Goal: Information Seeking & Learning: Find specific fact

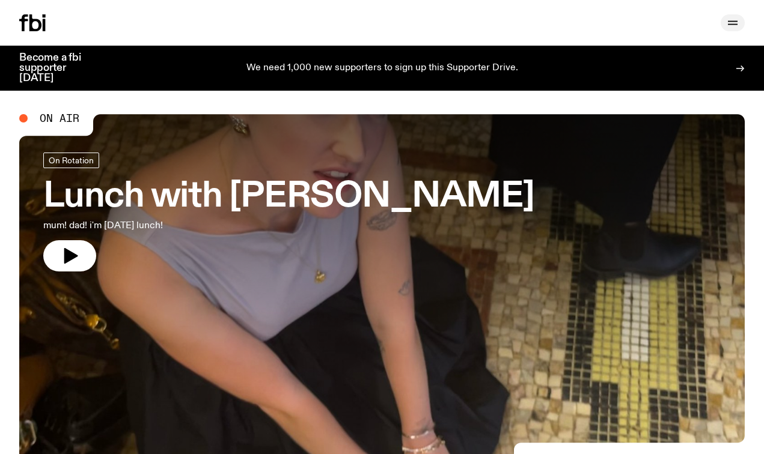
click at [731, 25] on icon "button" at bounding box center [733, 25] width 10 height 0
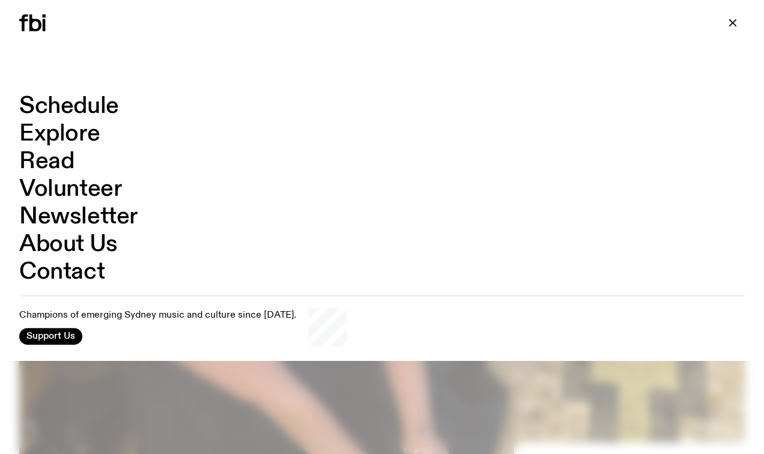
click at [52, 106] on link "Schedule" at bounding box center [69, 106] width 100 height 23
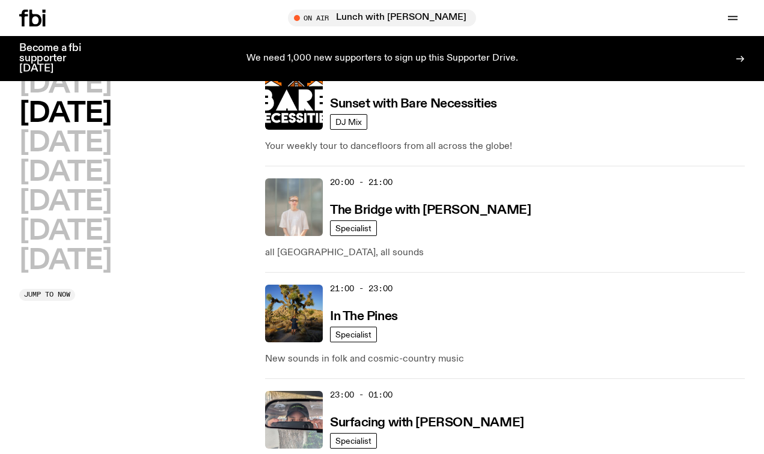
scroll to position [778, 0]
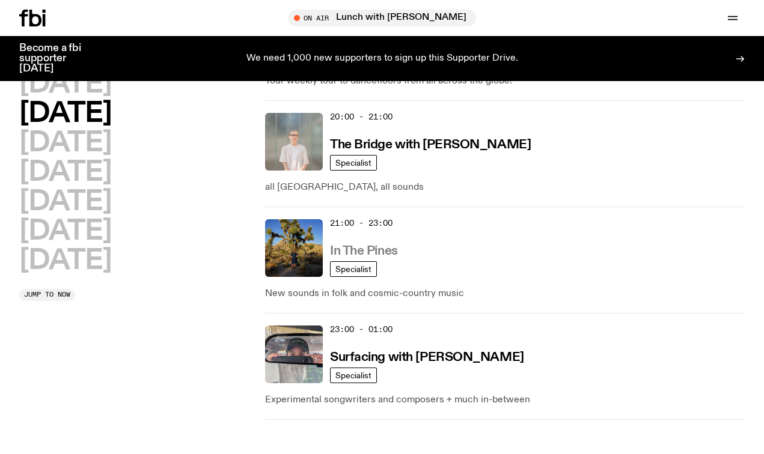
click at [343, 245] on h3 "In The Pines" at bounding box center [364, 251] width 68 height 13
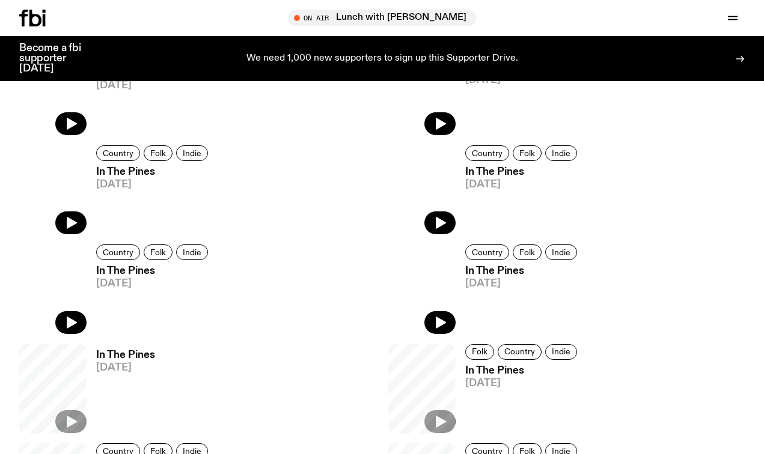
scroll to position [546, 0]
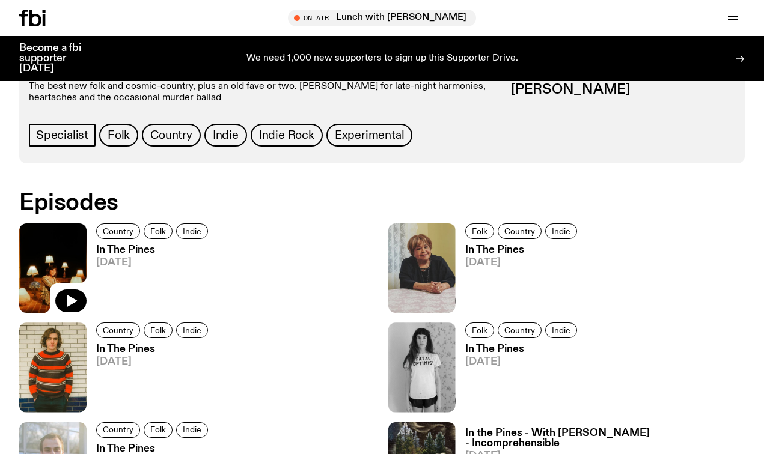
click at [73, 270] on img at bounding box center [52, 269] width 67 height 90
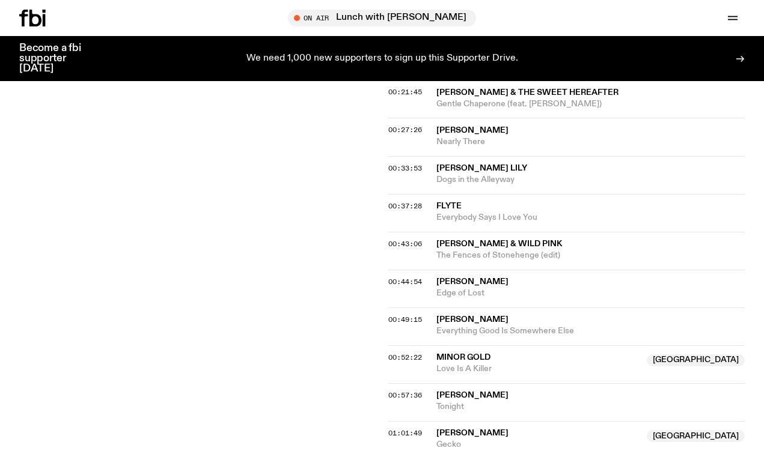
scroll to position [355, 0]
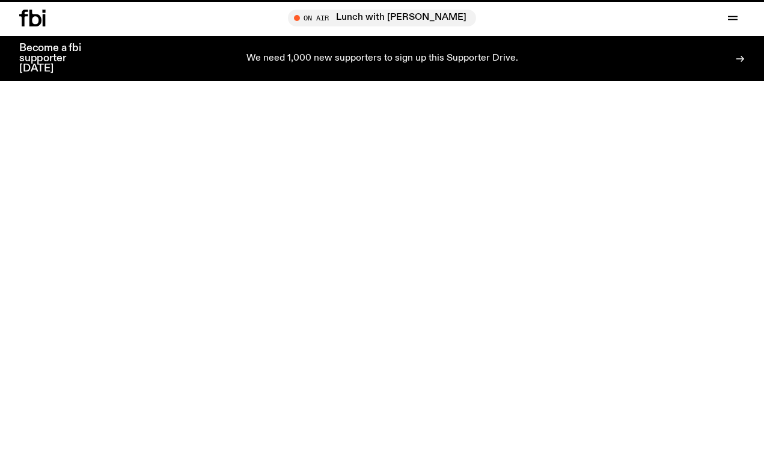
scroll to position [546, 0]
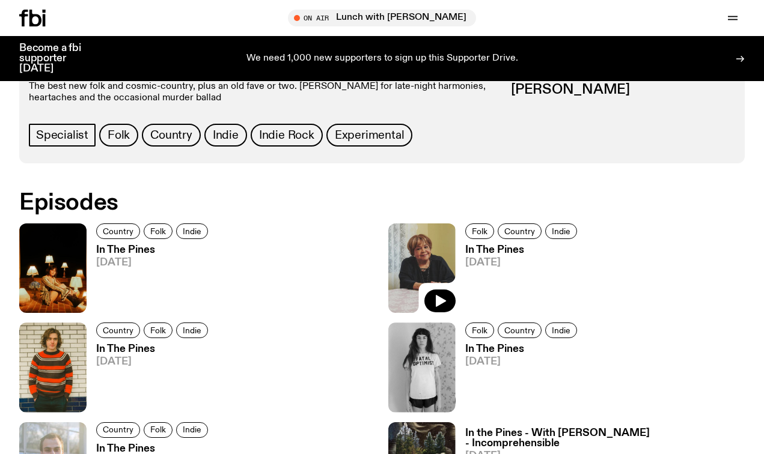
click at [426, 258] on img at bounding box center [421, 269] width 67 height 90
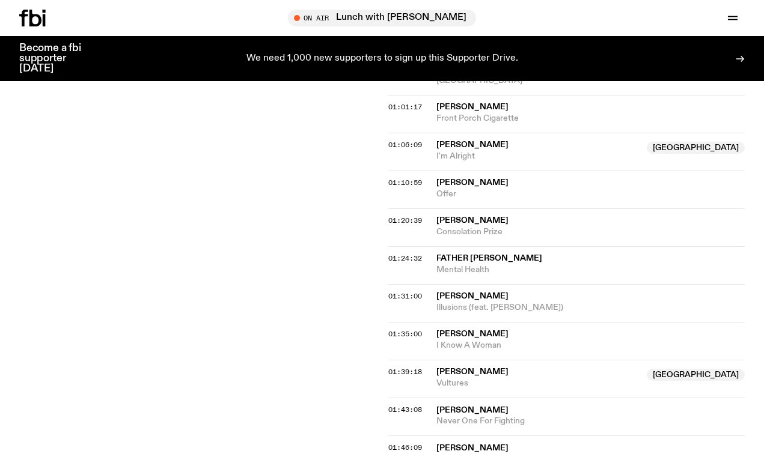
scroll to position [899, 0]
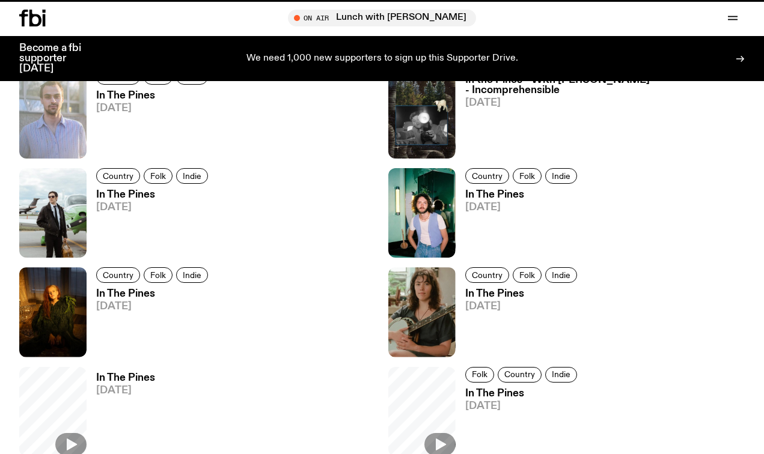
scroll to position [546, 0]
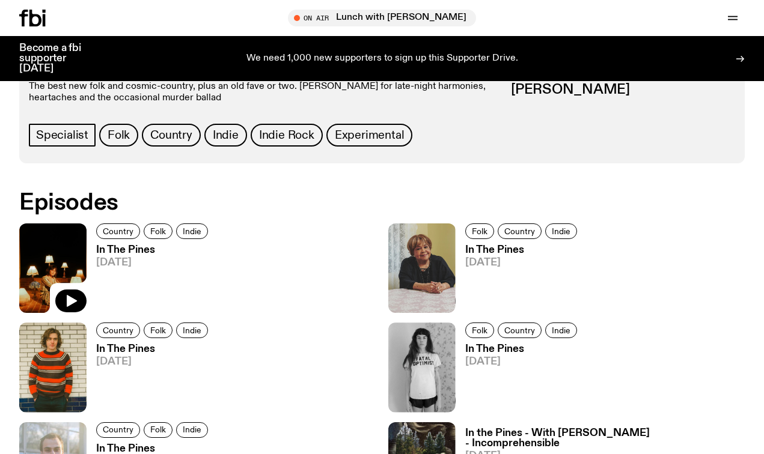
click at [66, 257] on img at bounding box center [52, 269] width 67 height 90
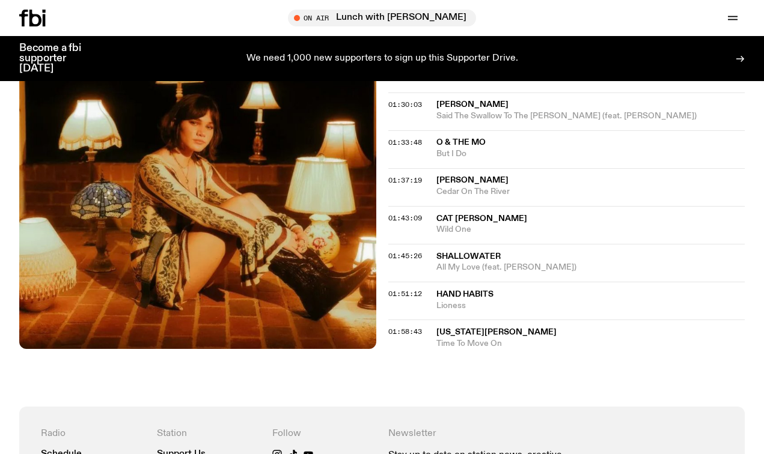
scroll to position [1107, 0]
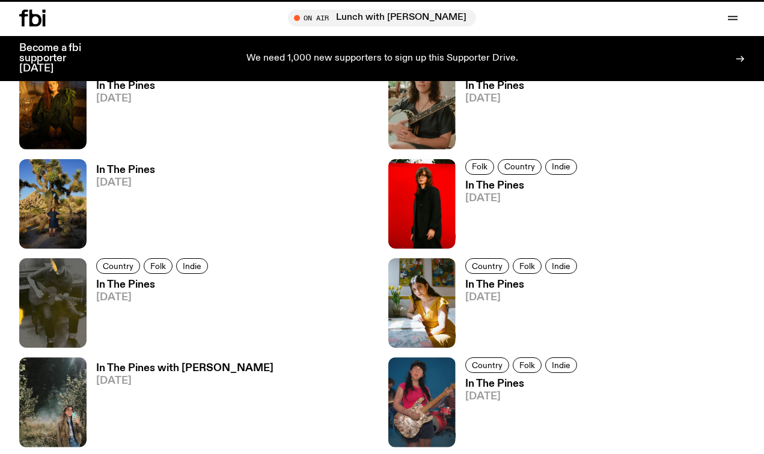
scroll to position [546, 0]
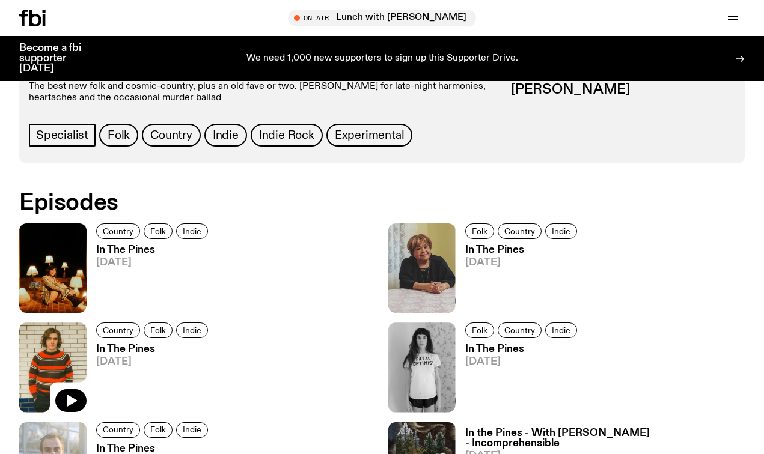
click at [40, 358] on img at bounding box center [52, 368] width 67 height 90
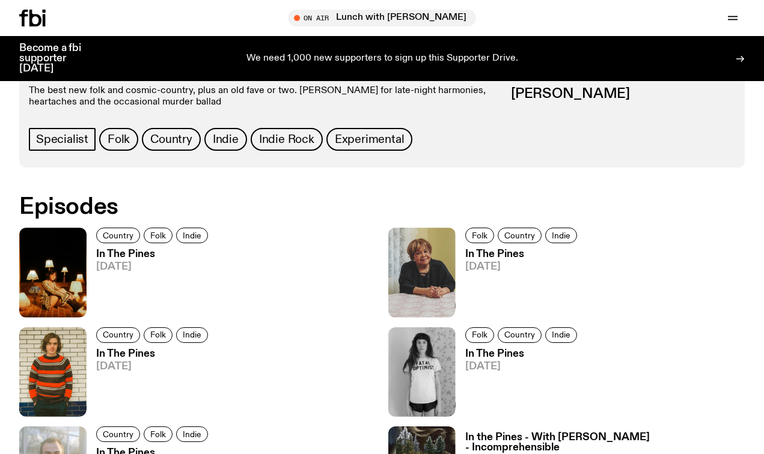
scroll to position [536, 0]
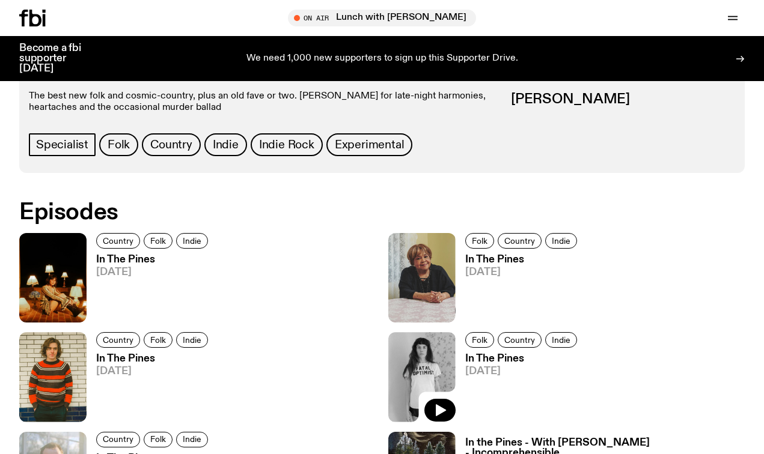
click at [412, 371] on img at bounding box center [421, 377] width 67 height 90
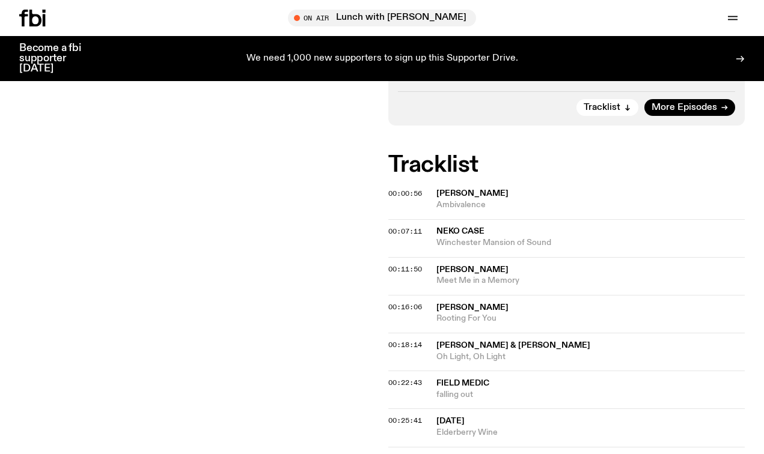
scroll to position [290, 0]
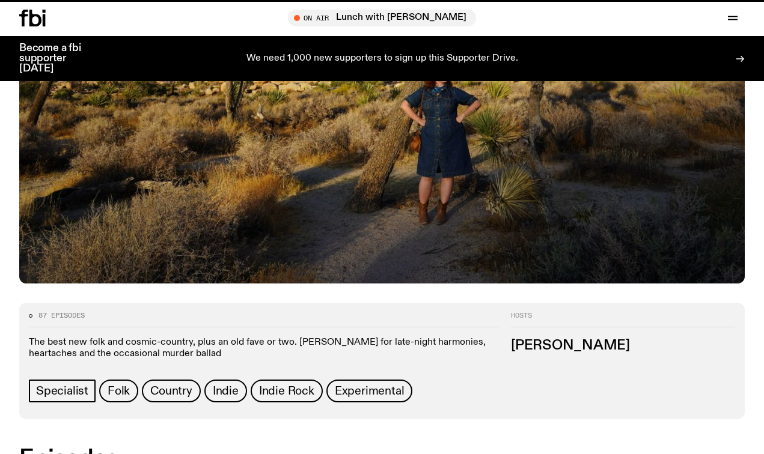
scroll to position [536, 0]
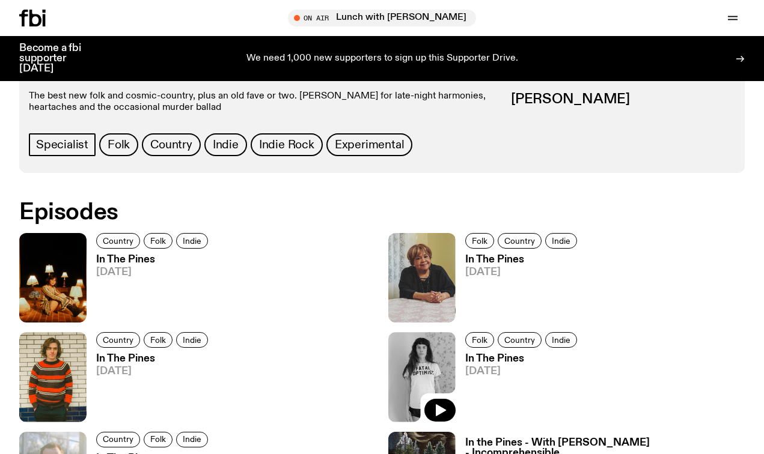
click at [409, 383] on img at bounding box center [421, 377] width 67 height 90
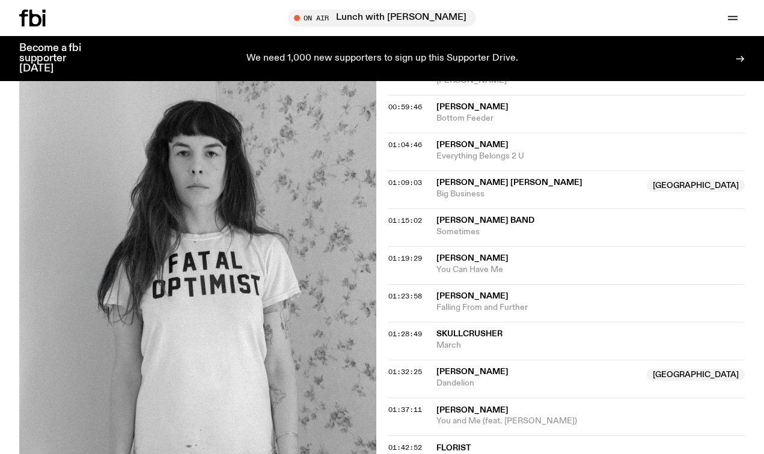
scroll to position [921, 0]
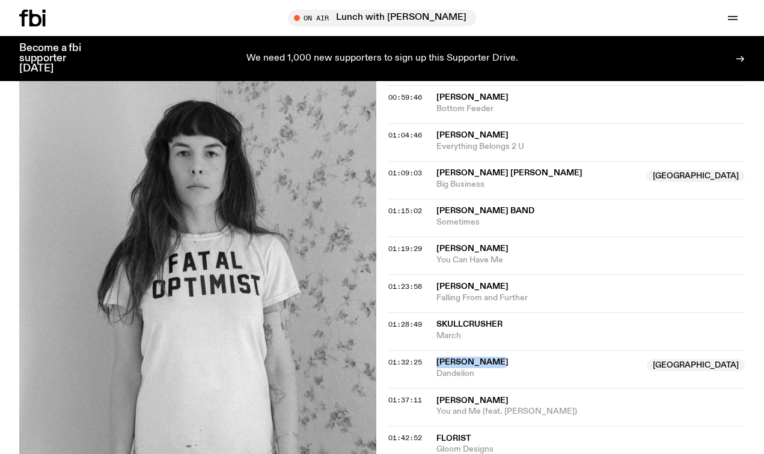
drag, startPoint x: 507, startPoint y: 349, endPoint x: 433, endPoint y: 347, distance: 73.3
click at [433, 350] on div "01:32:25 [PERSON_NAME] NSW [GEOGRAPHIC_DATA] [GEOGRAPHIC_DATA]" at bounding box center [566, 369] width 357 height 38
copy div "[PERSON_NAME]"
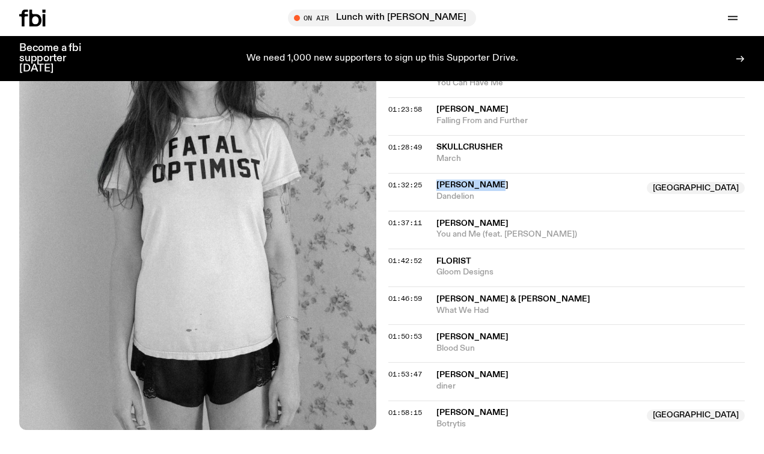
scroll to position [1159, 0]
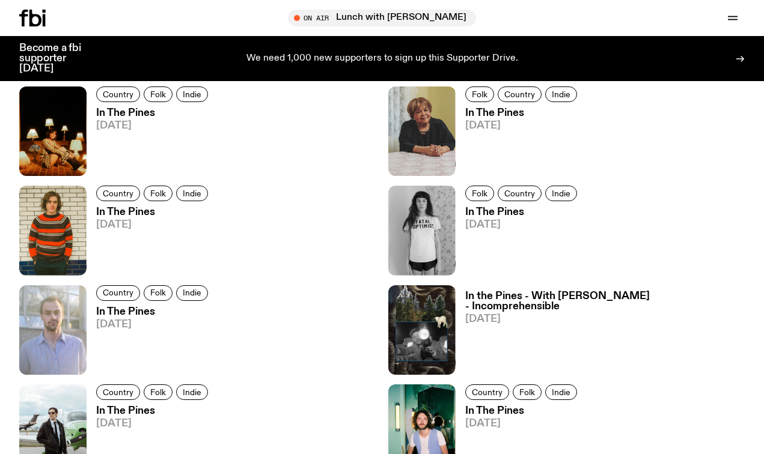
scroll to position [683, 0]
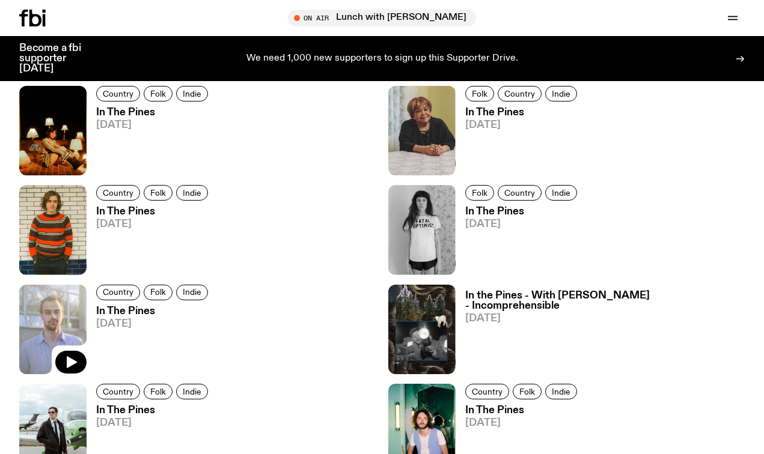
click at [53, 318] on img at bounding box center [52, 330] width 67 height 90
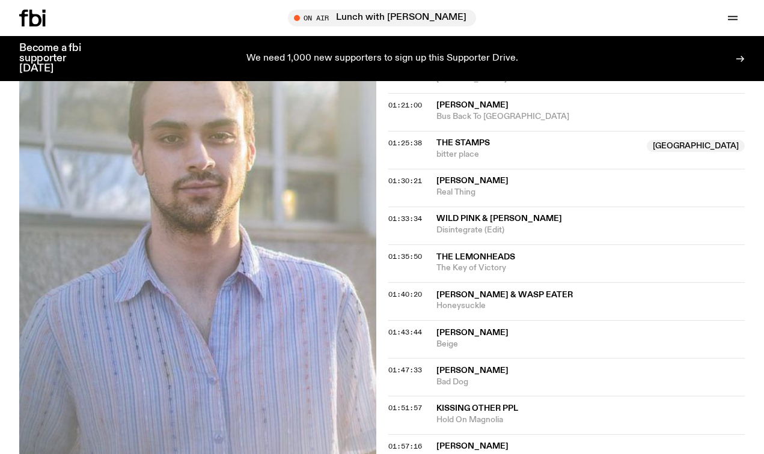
scroll to position [1053, 0]
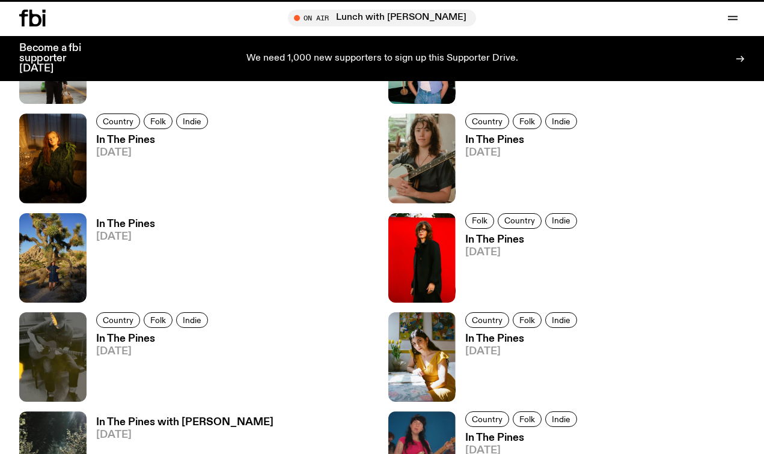
scroll to position [683, 0]
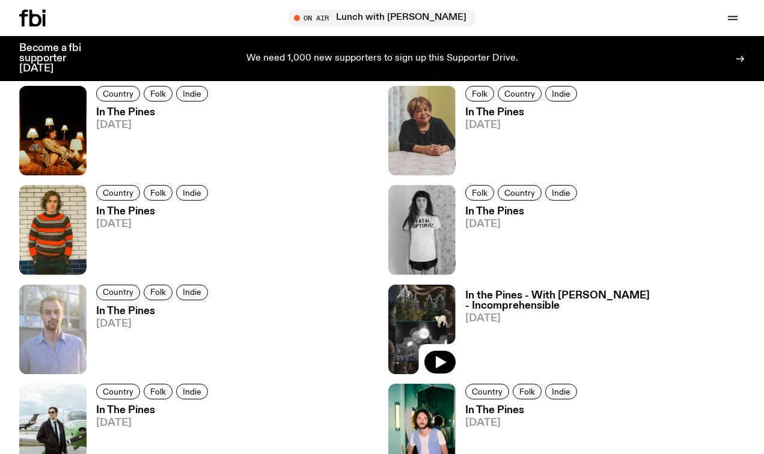
click at [415, 322] on img at bounding box center [421, 330] width 67 height 90
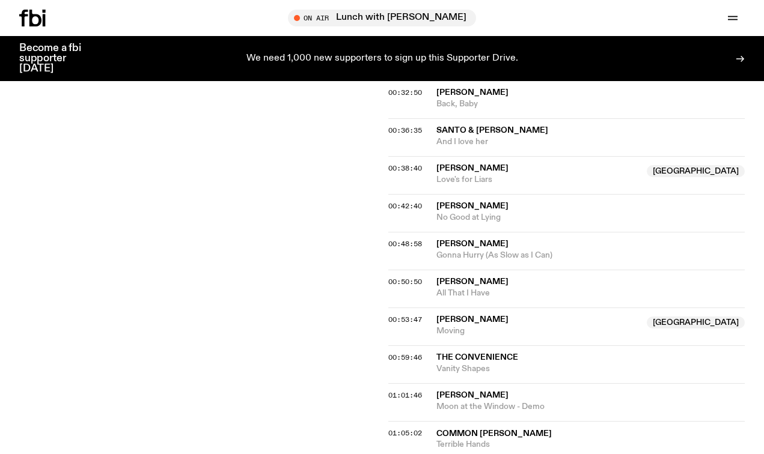
scroll to position [798, 0]
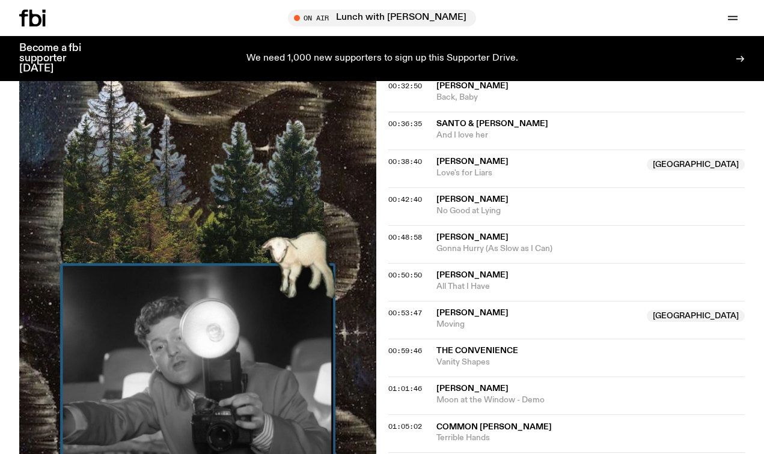
drag, startPoint x: 522, startPoint y: 112, endPoint x: 433, endPoint y: 112, distance: 89.0
click at [433, 150] on div "00:38:40 [PERSON_NAME] NSW Love's for Liars [GEOGRAPHIC_DATA]" at bounding box center [566, 169] width 357 height 38
copy div "[PERSON_NAME]"
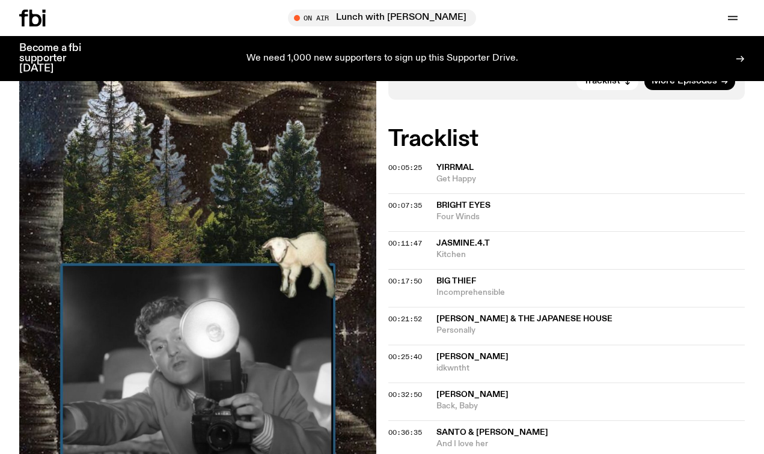
scroll to position [585, 0]
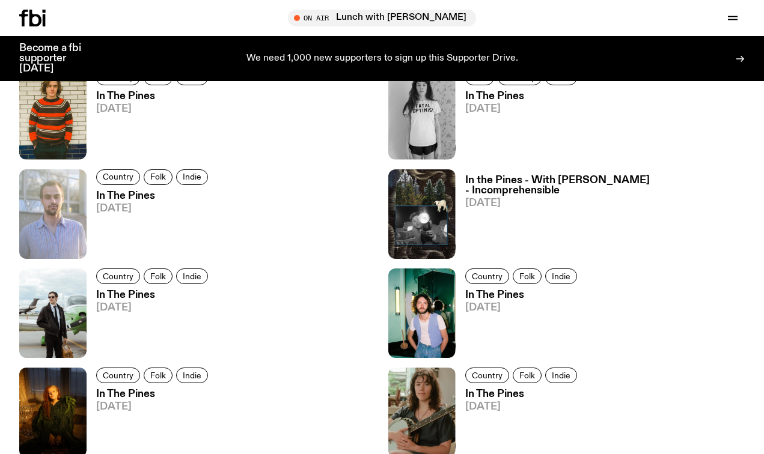
scroll to position [798, 0]
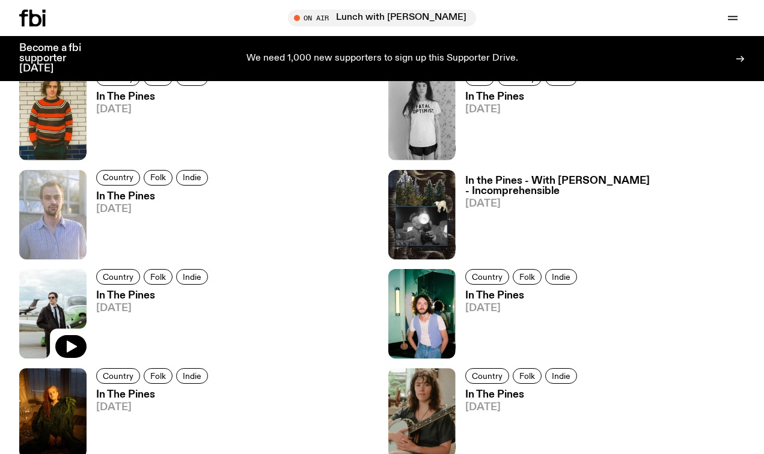
click at [44, 321] on img at bounding box center [52, 314] width 67 height 90
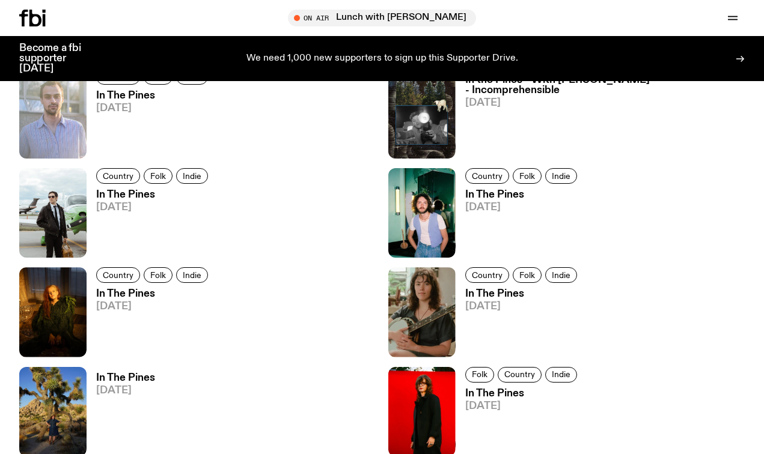
scroll to position [898, 0]
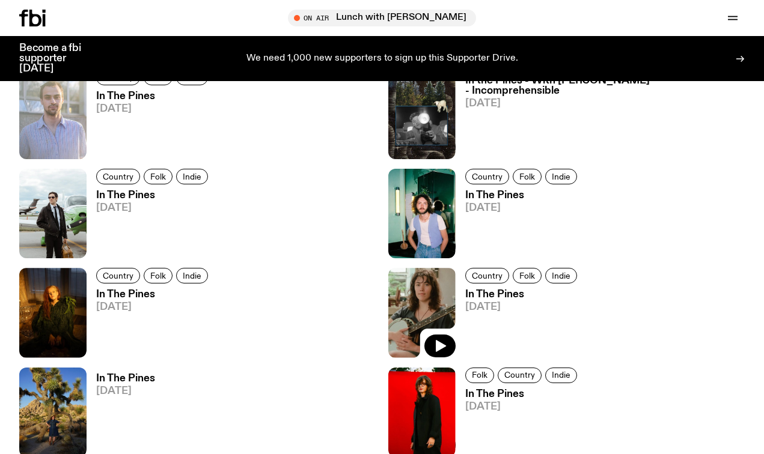
click at [420, 310] on img at bounding box center [421, 313] width 67 height 90
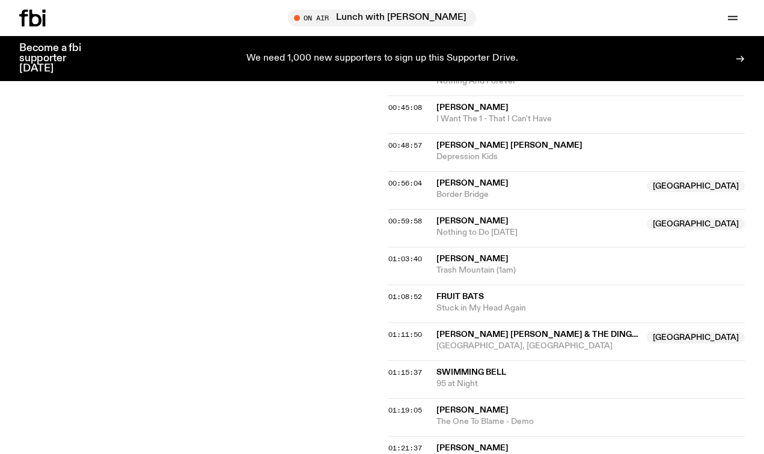
scroll to position [708, 0]
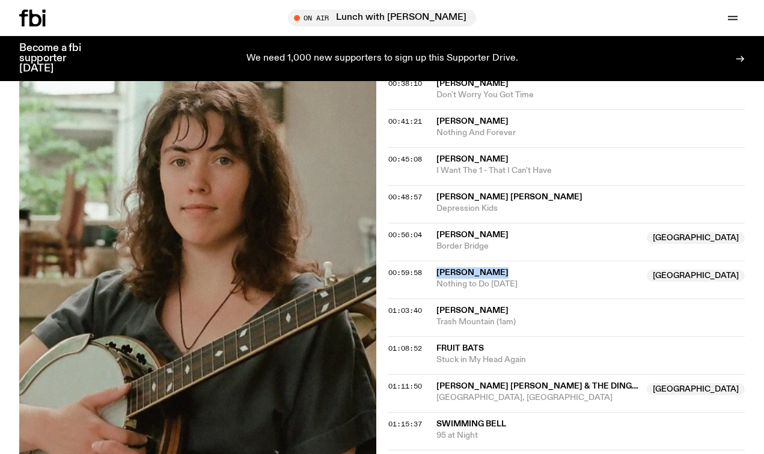
drag, startPoint x: 502, startPoint y: 257, endPoint x: 437, endPoint y: 255, distance: 65.5
click at [437, 267] on span "[PERSON_NAME]" at bounding box center [538, 272] width 204 height 11
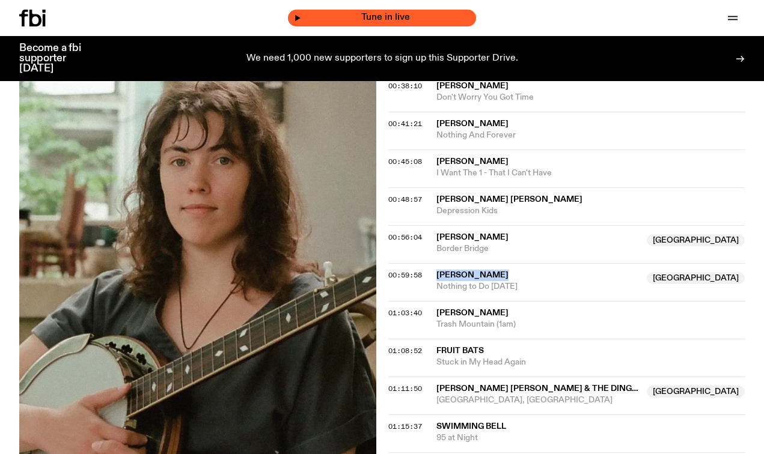
copy span "[PERSON_NAME]"
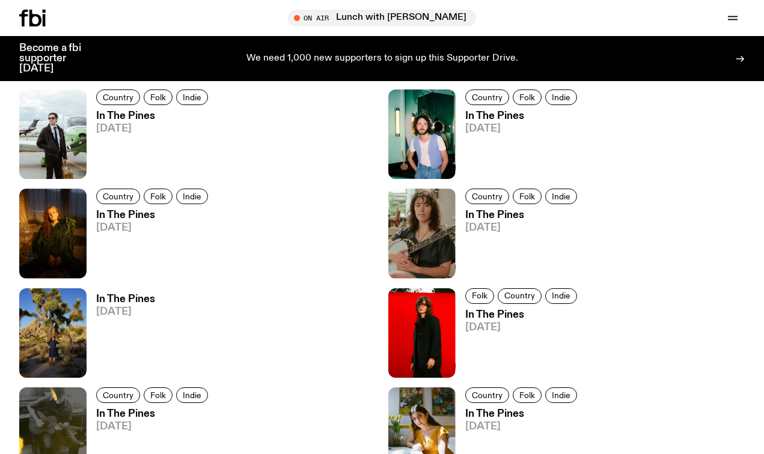
scroll to position [978, 0]
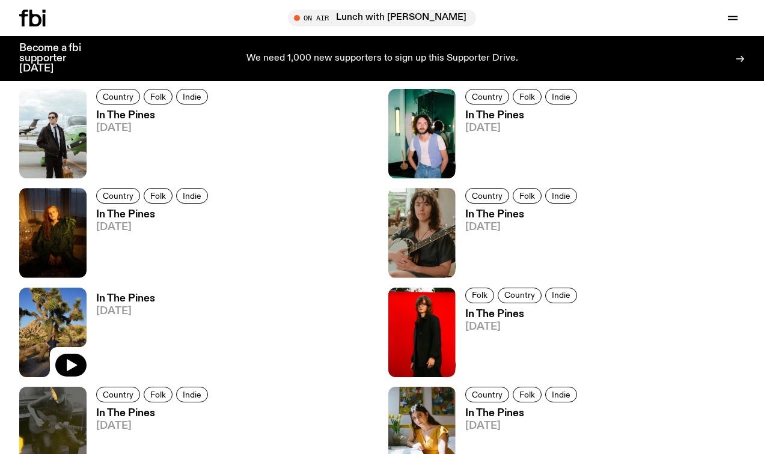
click at [58, 314] on img at bounding box center [52, 333] width 67 height 90
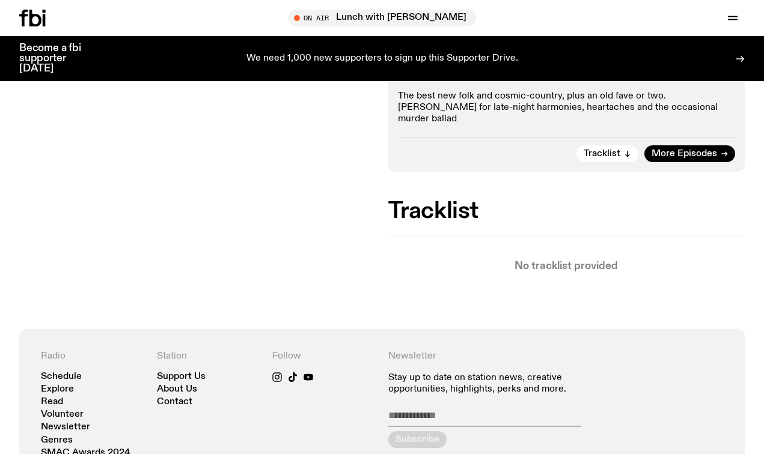
scroll to position [318, 0]
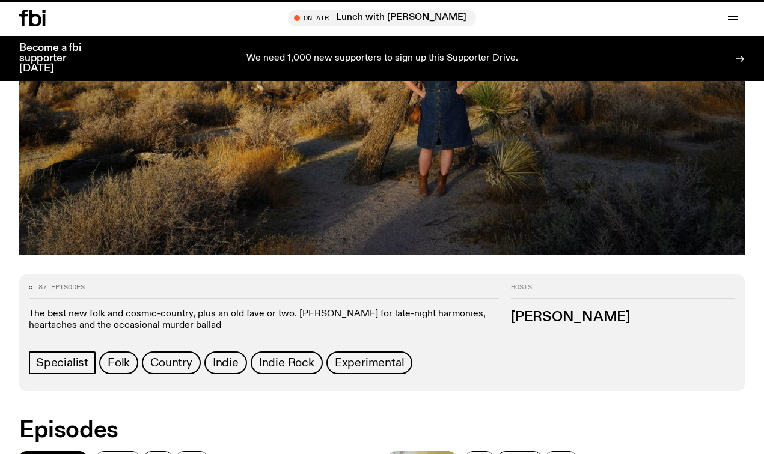
scroll to position [978, 0]
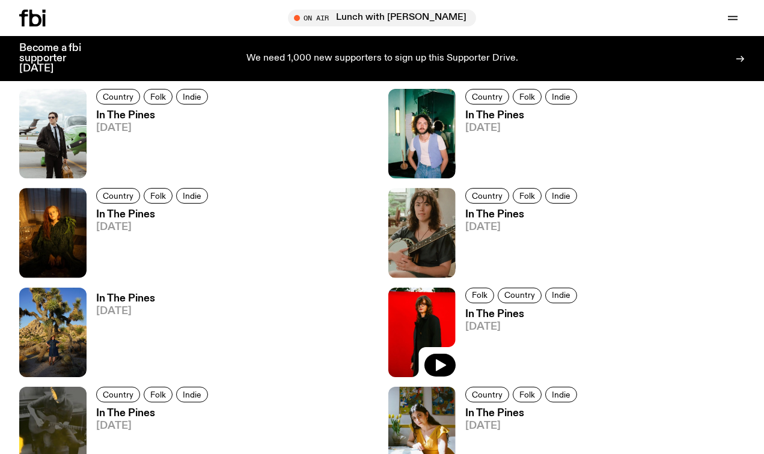
click at [426, 333] on img at bounding box center [421, 333] width 67 height 90
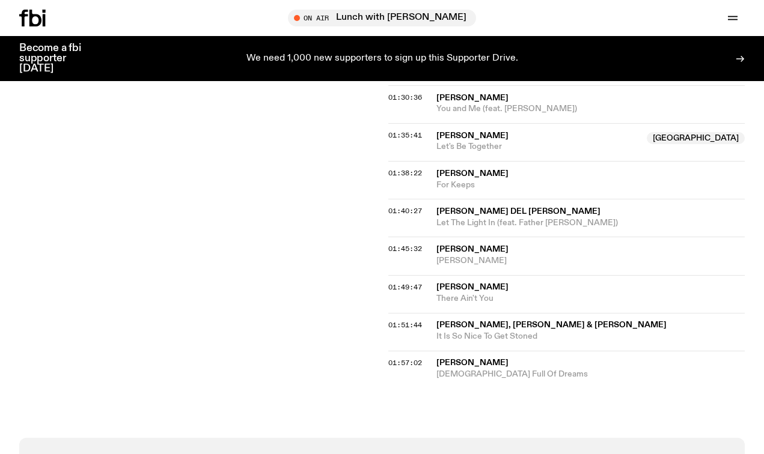
scroll to position [1122, 0]
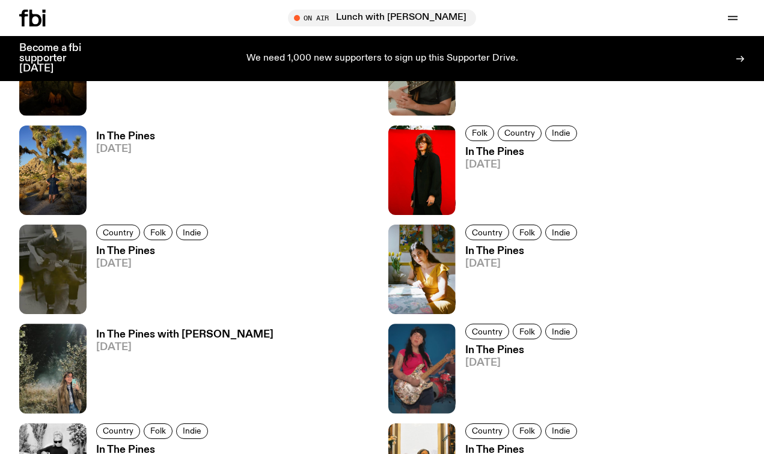
scroll to position [1158, 0]
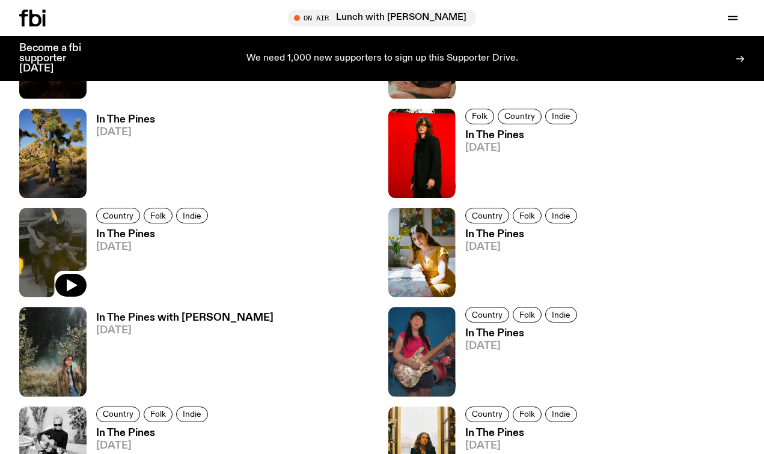
click at [42, 249] on img at bounding box center [52, 253] width 67 height 90
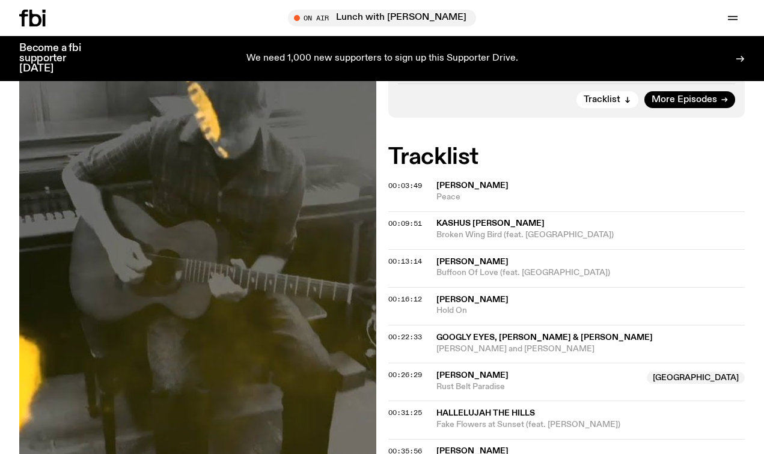
scroll to position [108, 0]
